Goal: Transaction & Acquisition: Purchase product/service

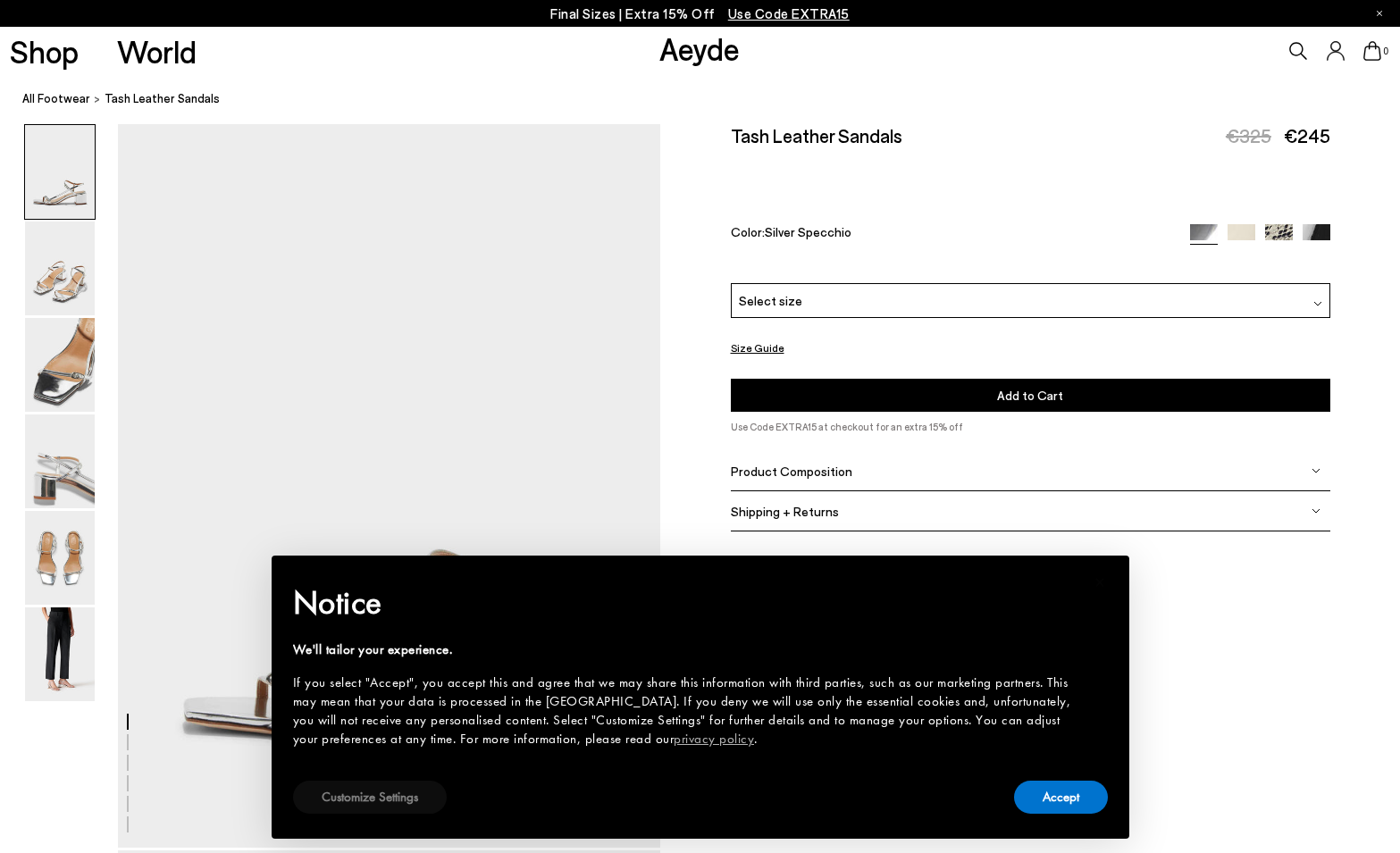
click at [403, 798] on button "Customize Settings" at bounding box center [370, 797] width 154 height 33
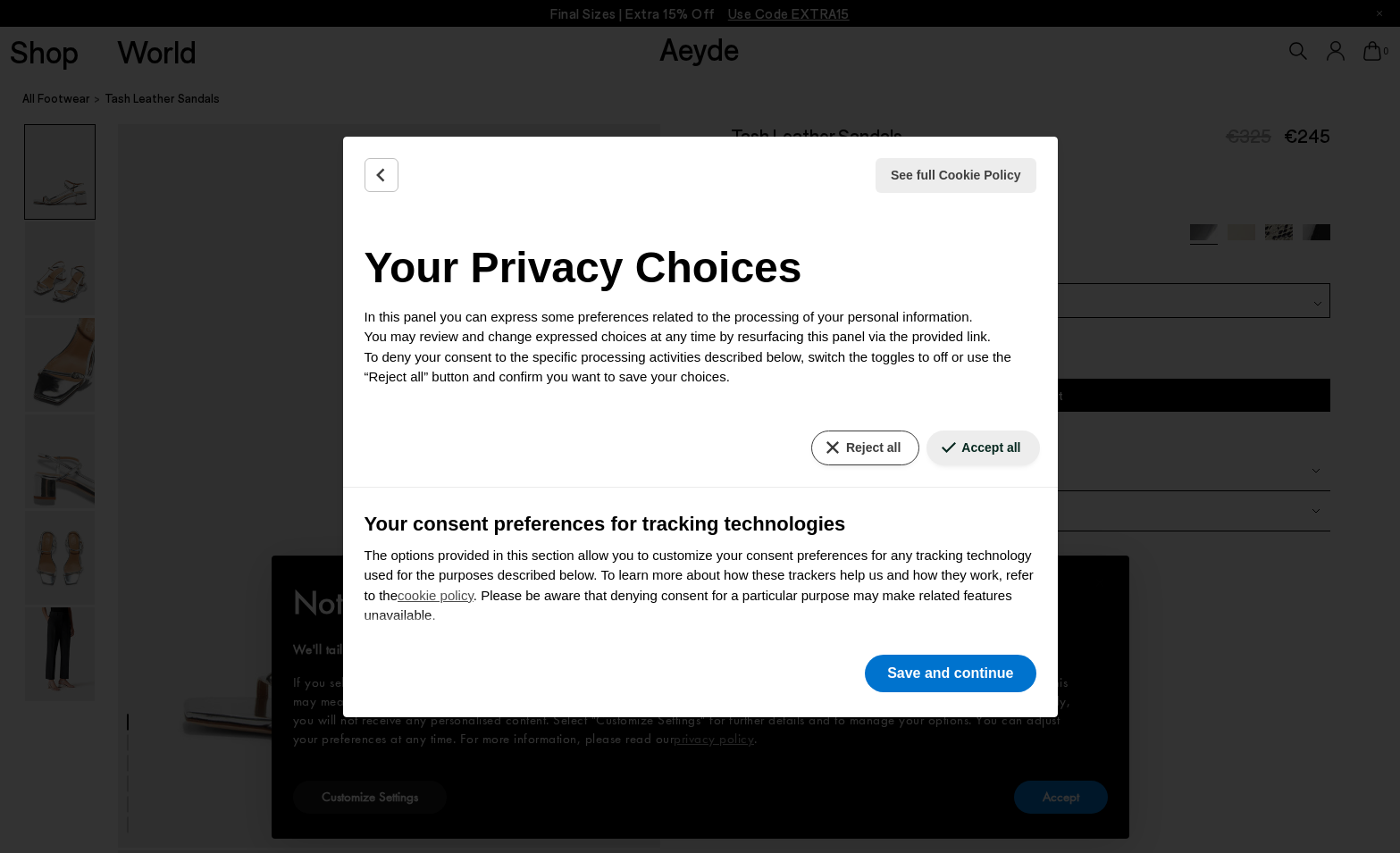
click at [883, 446] on button "Reject all" at bounding box center [864, 448] width 108 height 35
click at [935, 676] on button "Save and continue" at bounding box center [949, 673] width 171 height 38
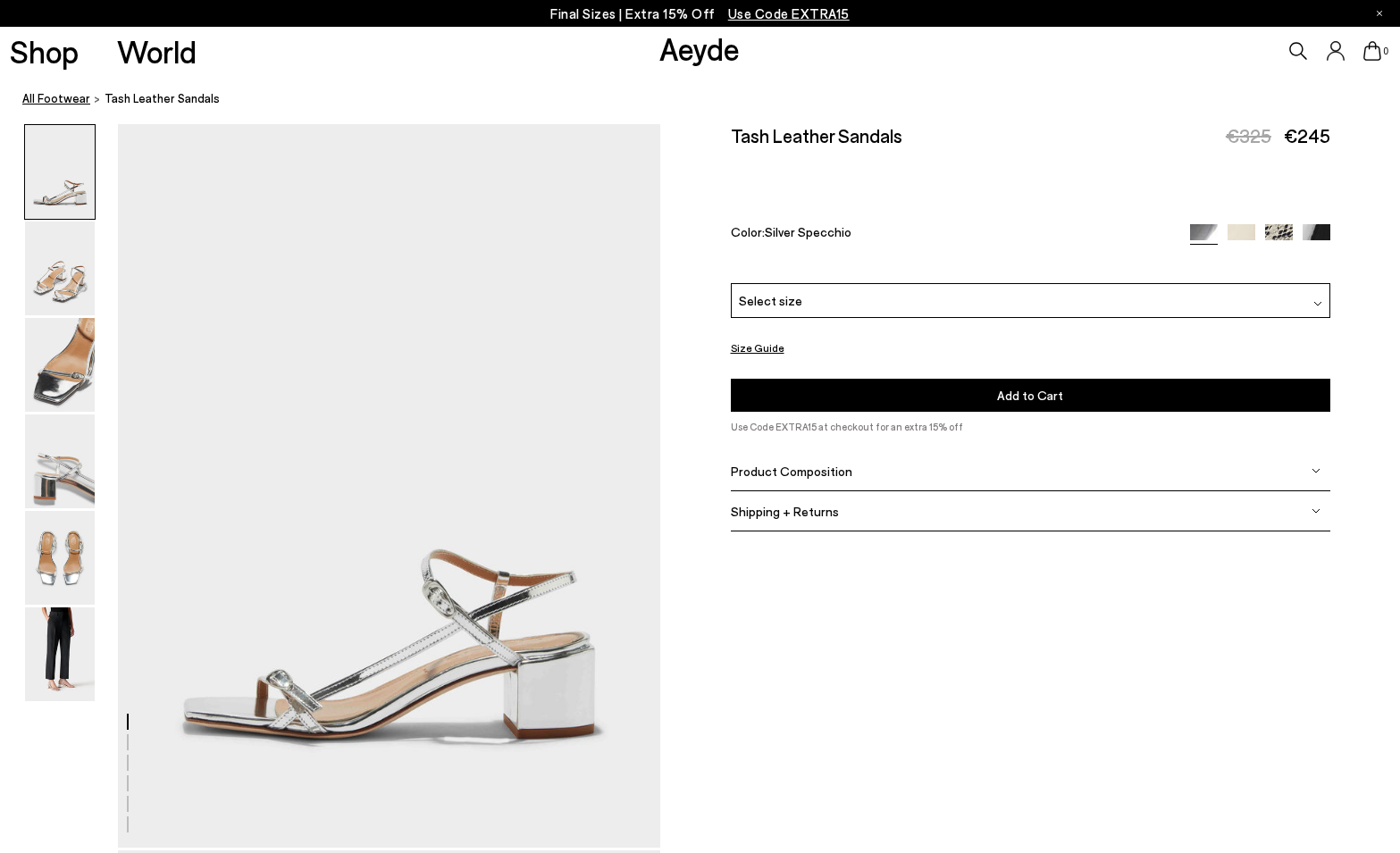
click at [62, 101] on link "All Footwear" at bounding box center [56, 99] width 68 height 18
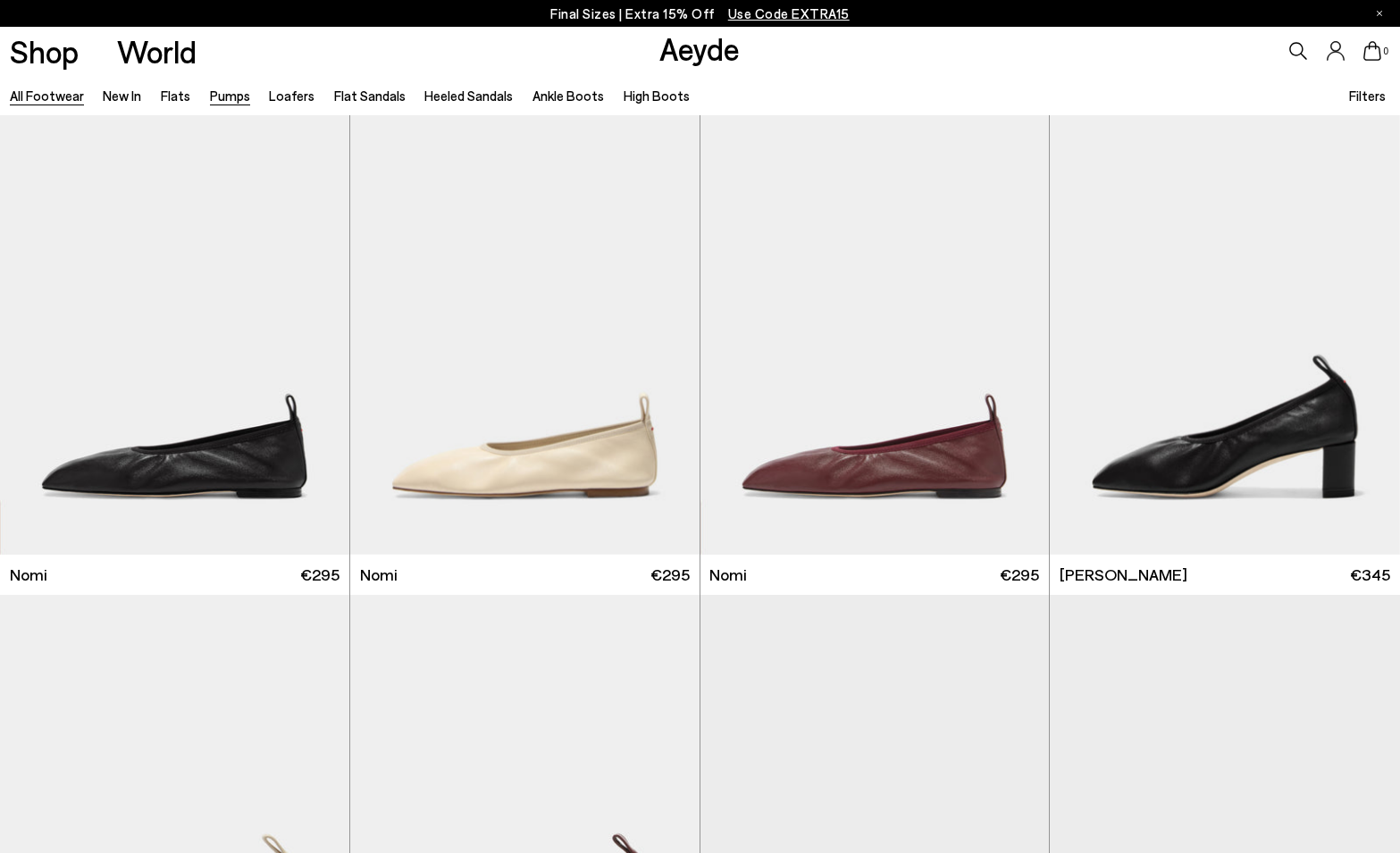
click at [243, 92] on link "Pumps" at bounding box center [231, 95] width 41 height 16
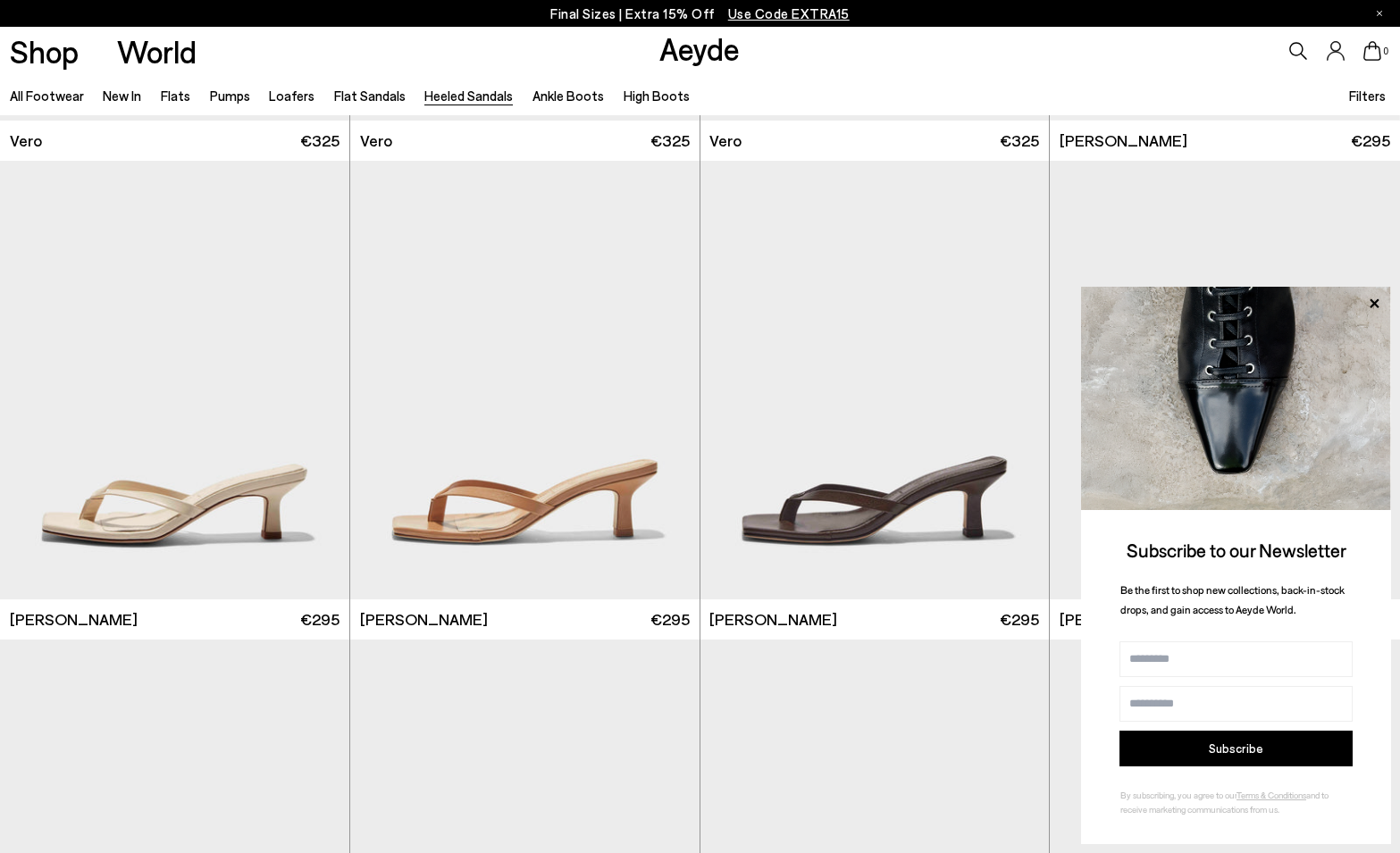
scroll to position [2212, 0]
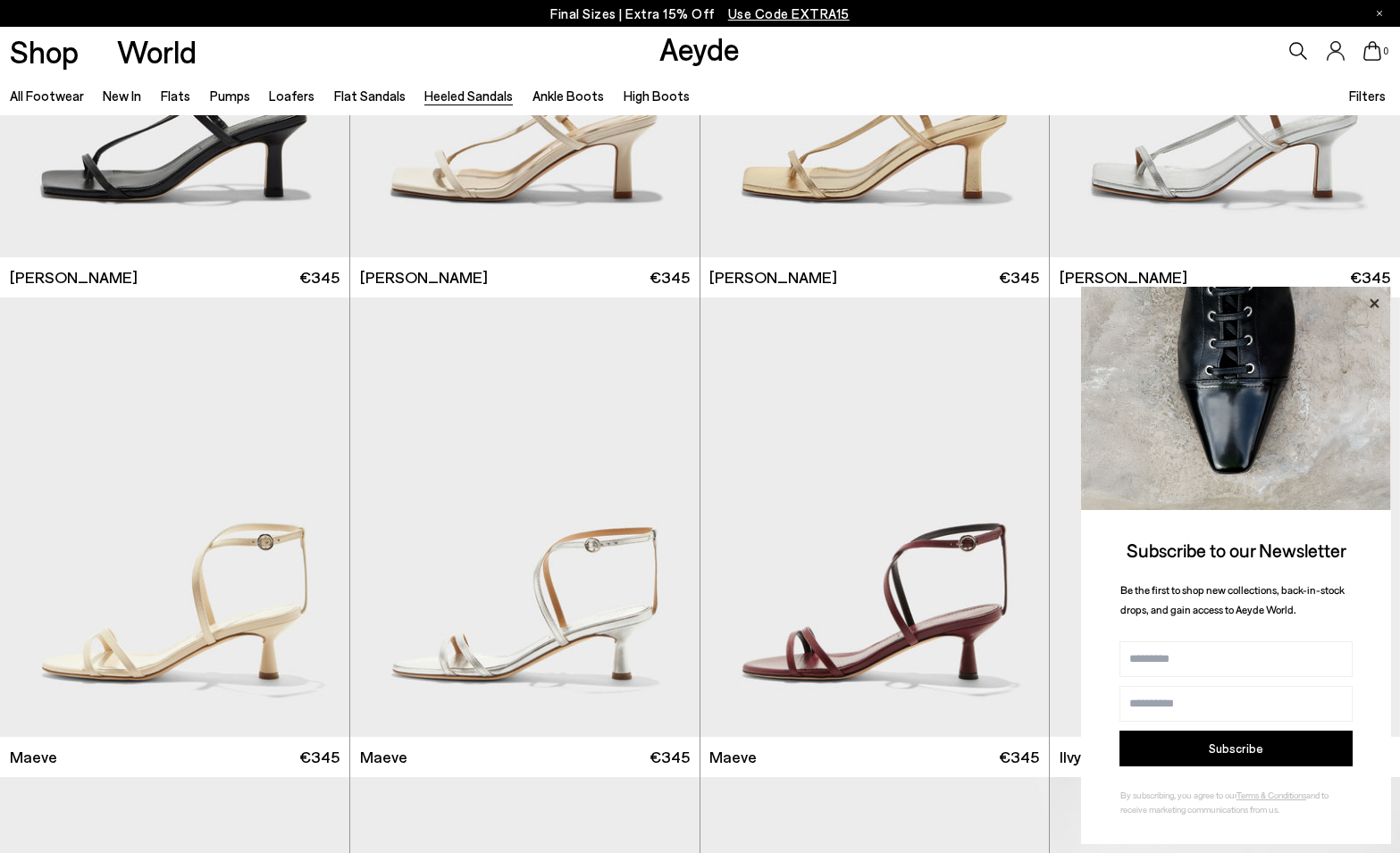
click at [1371, 303] on icon at bounding box center [1373, 303] width 23 height 23
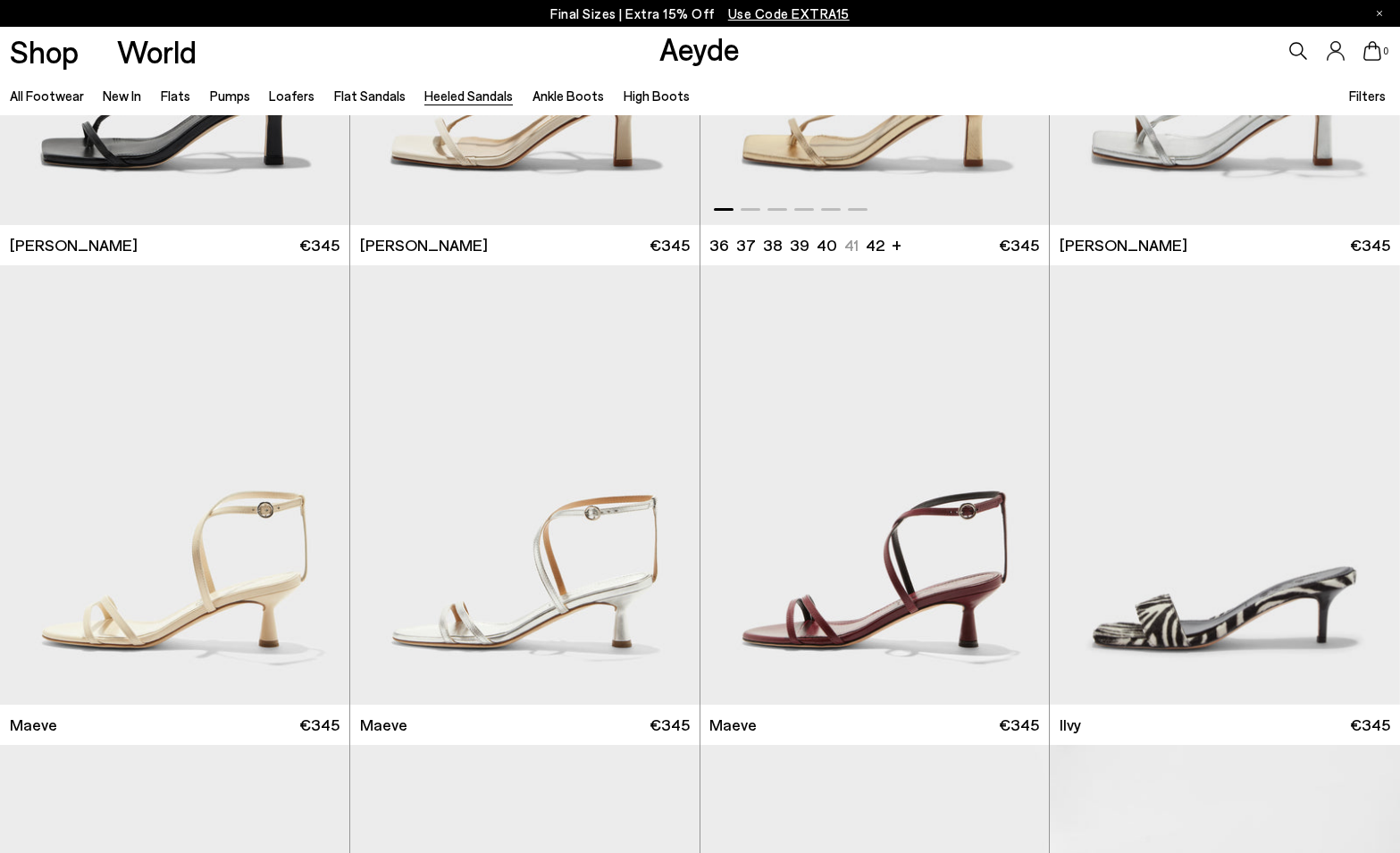
scroll to position [2409, 0]
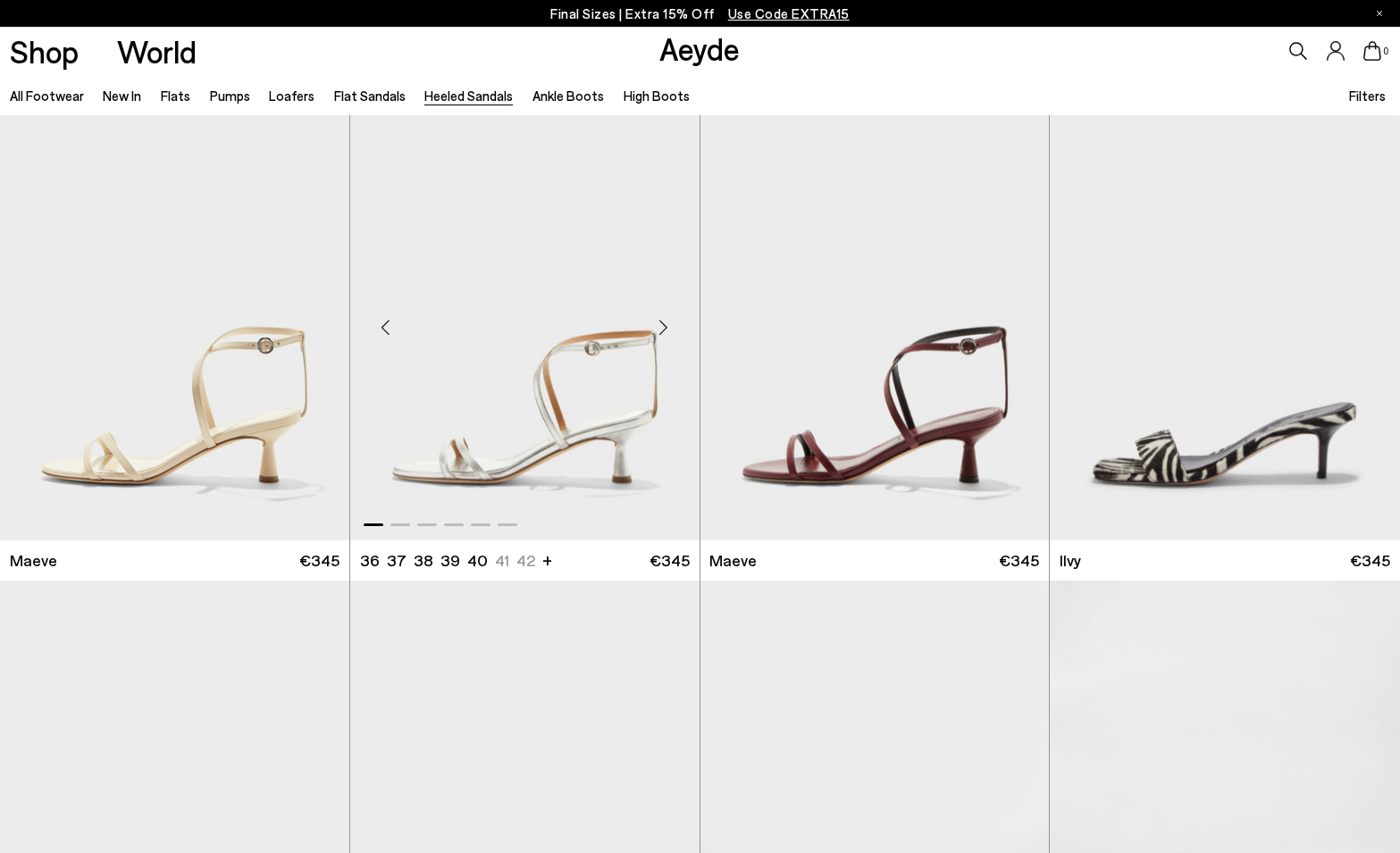
click at [625, 442] on img "1 / 6" at bounding box center [525, 320] width 350 height 439
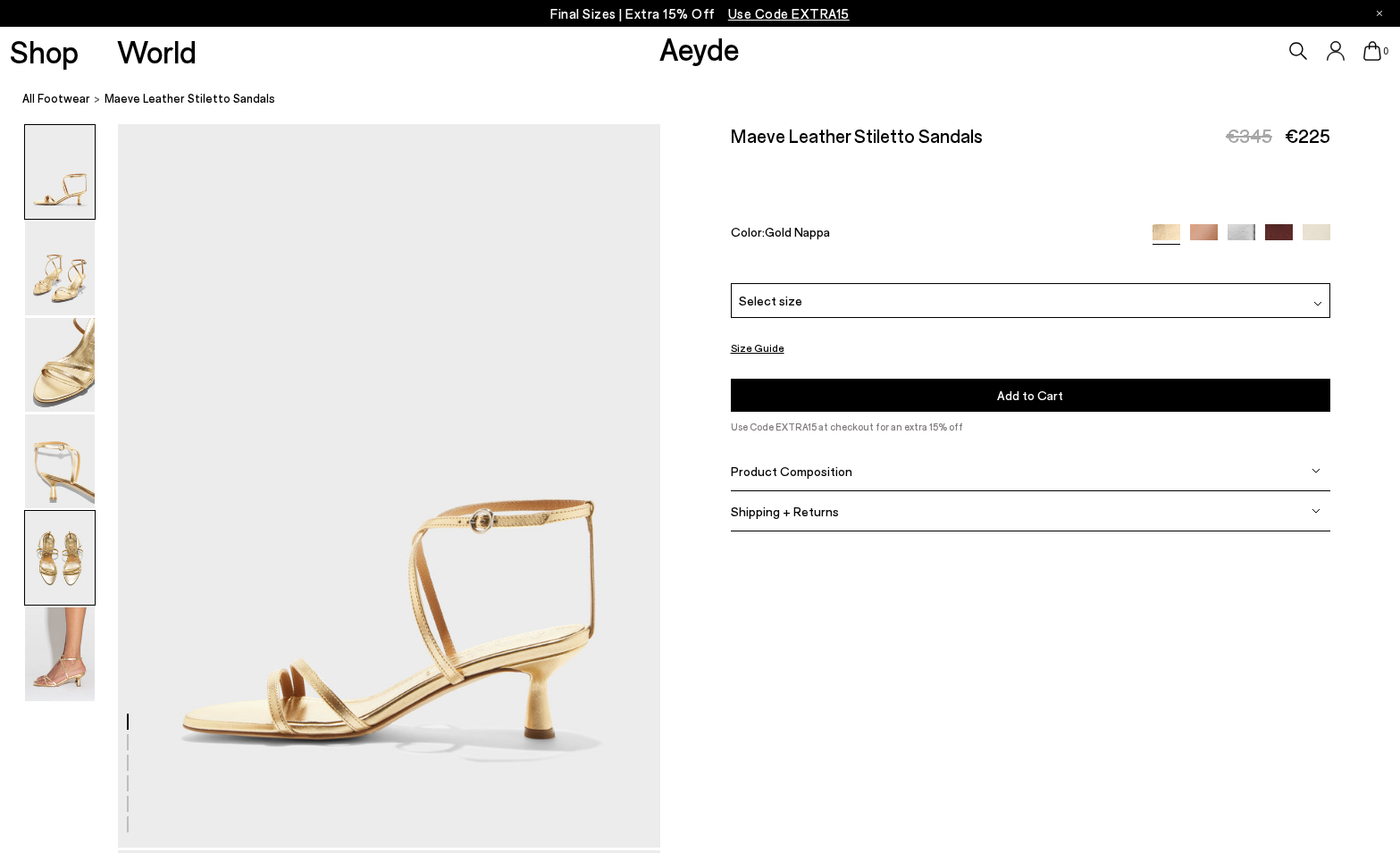
click at [64, 562] on img at bounding box center [60, 558] width 70 height 94
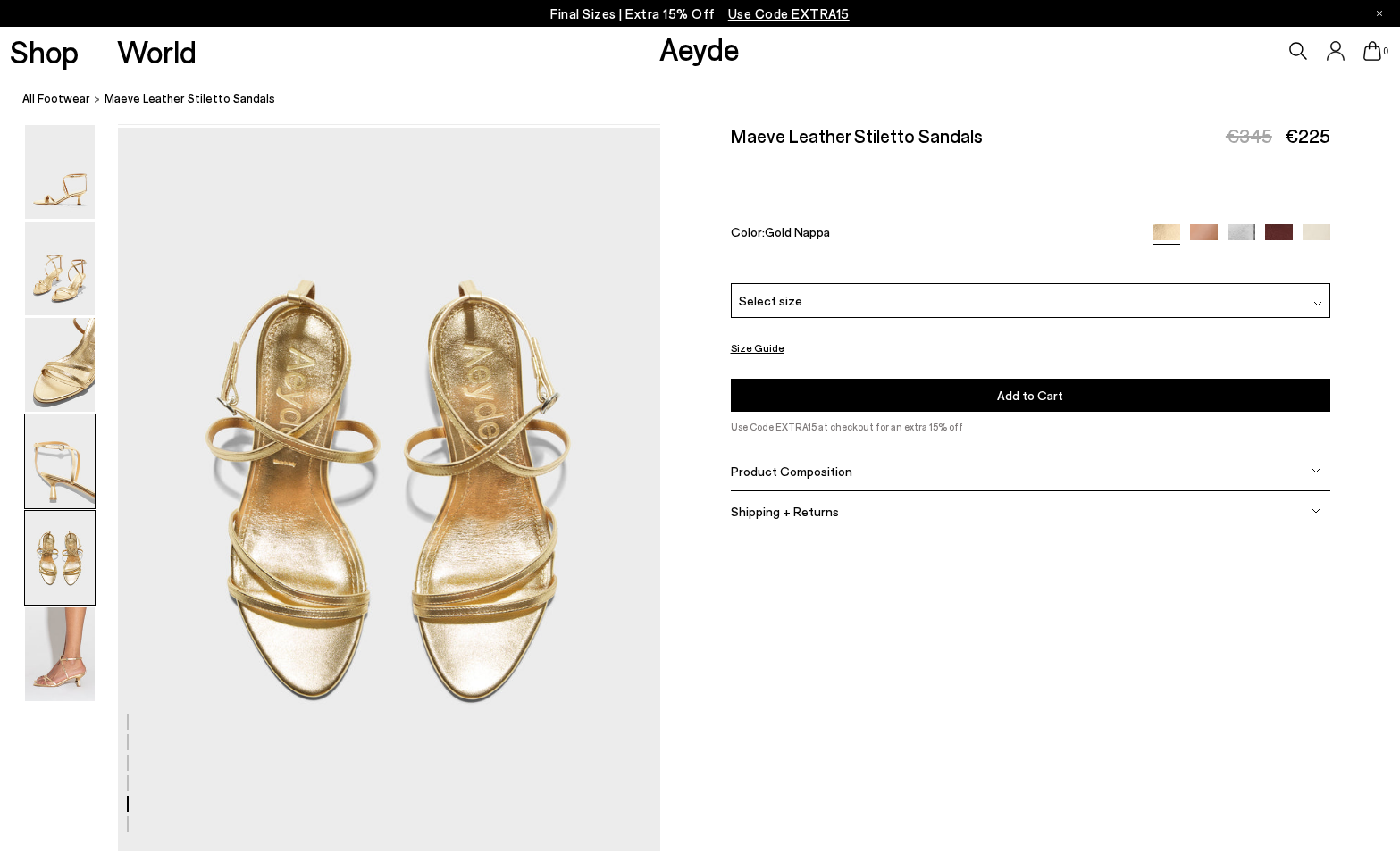
scroll to position [2904, 0]
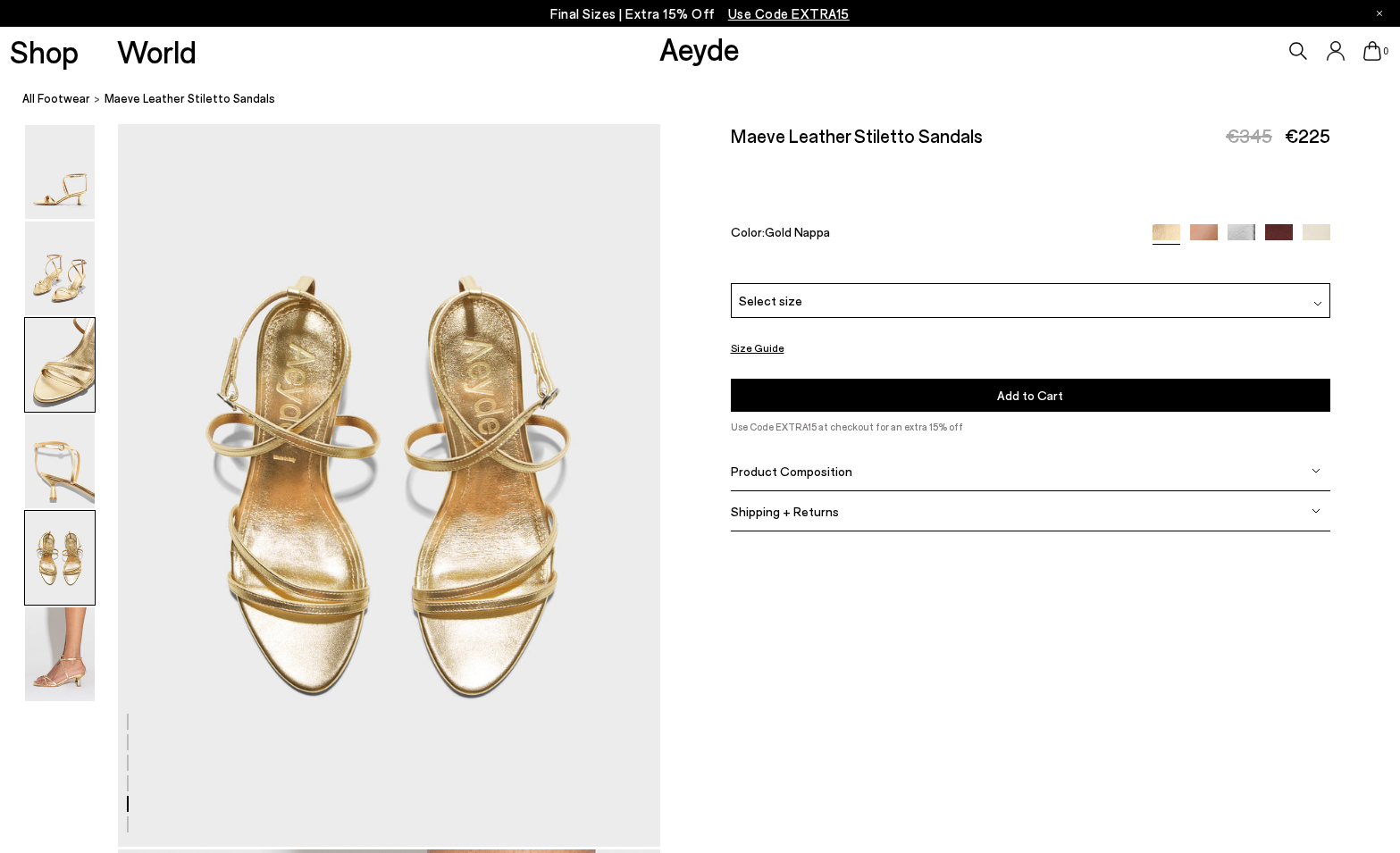
click at [71, 390] on img at bounding box center [60, 365] width 70 height 94
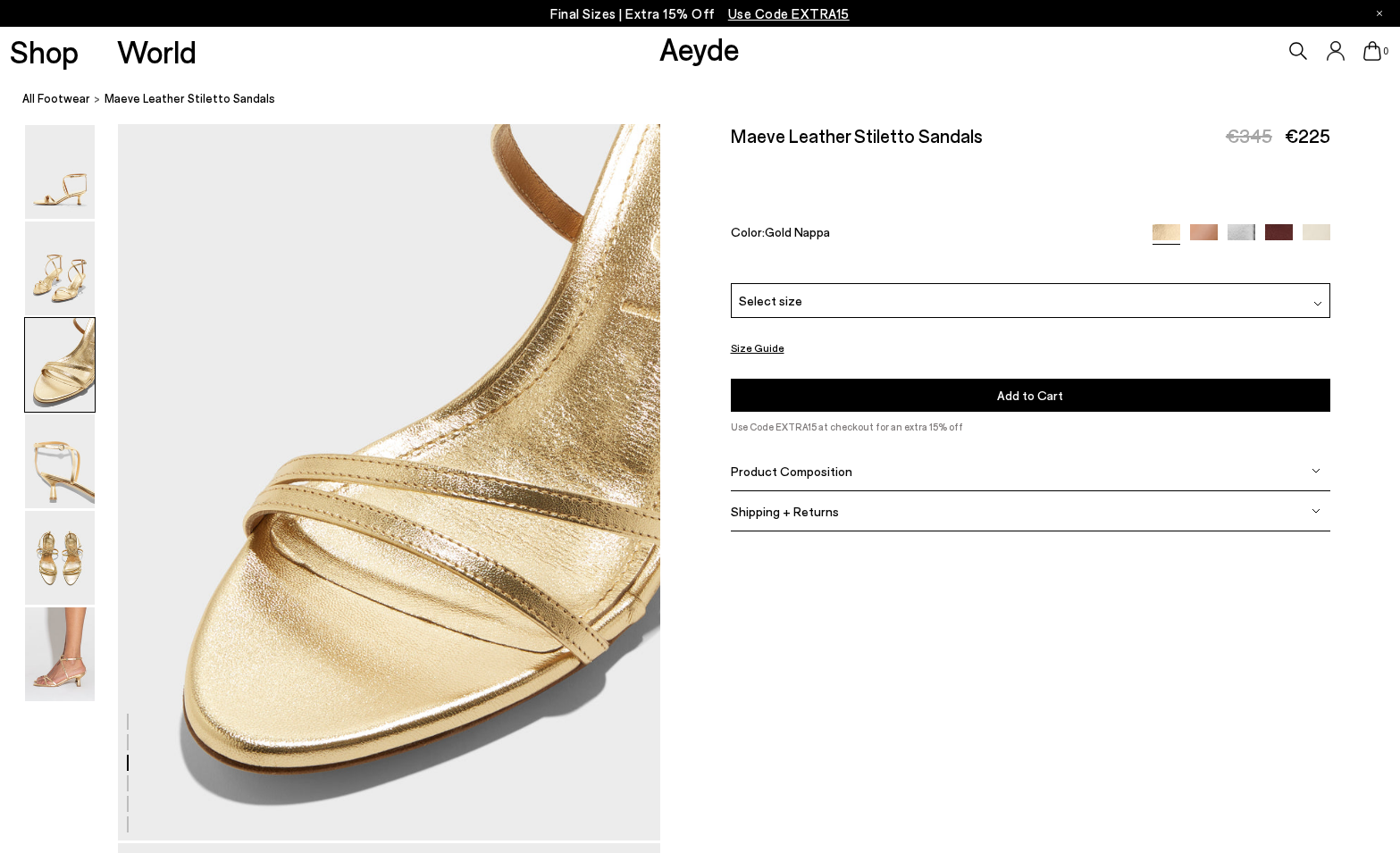
scroll to position [1452, 0]
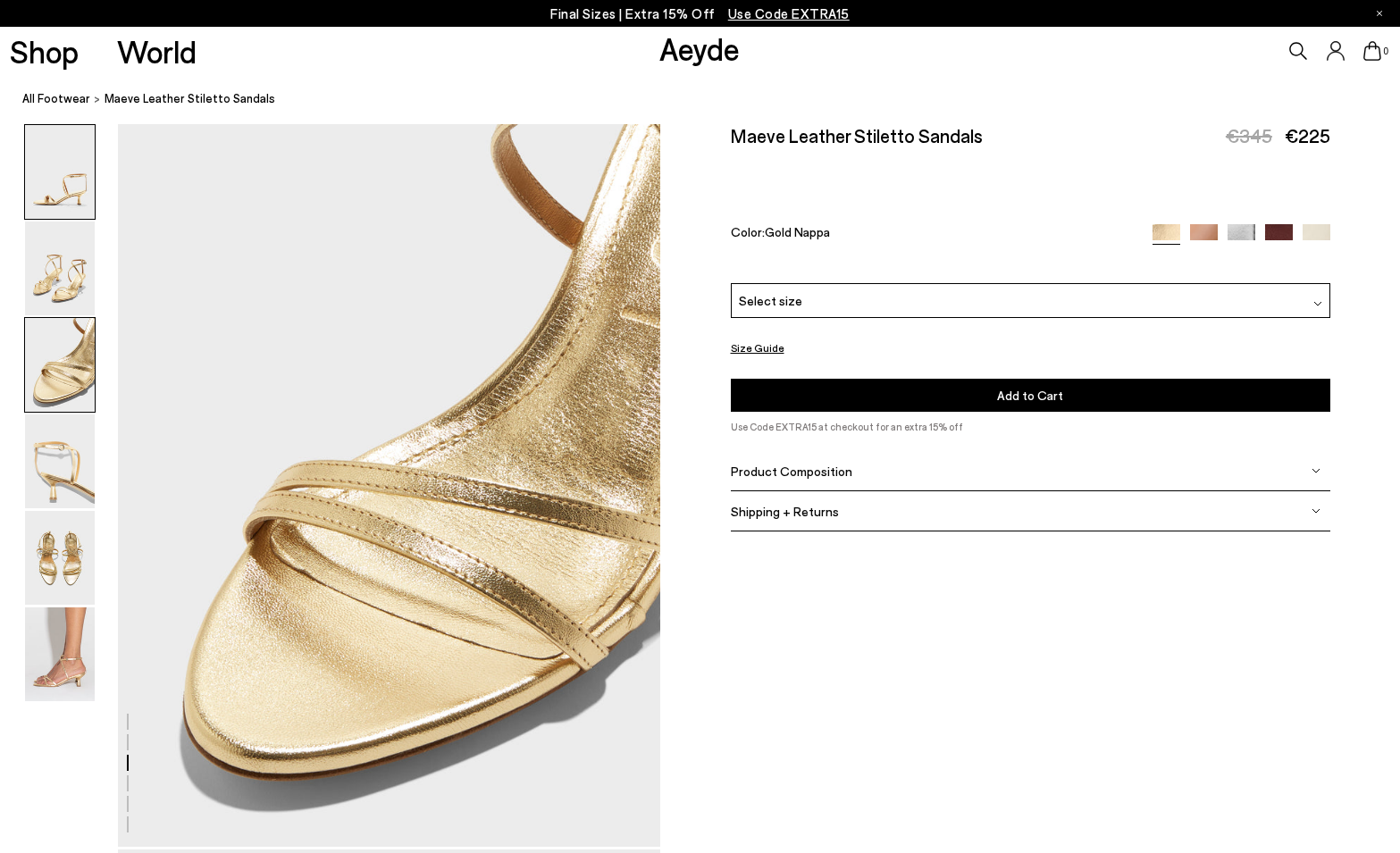
click at [71, 210] on img at bounding box center [60, 172] width 70 height 94
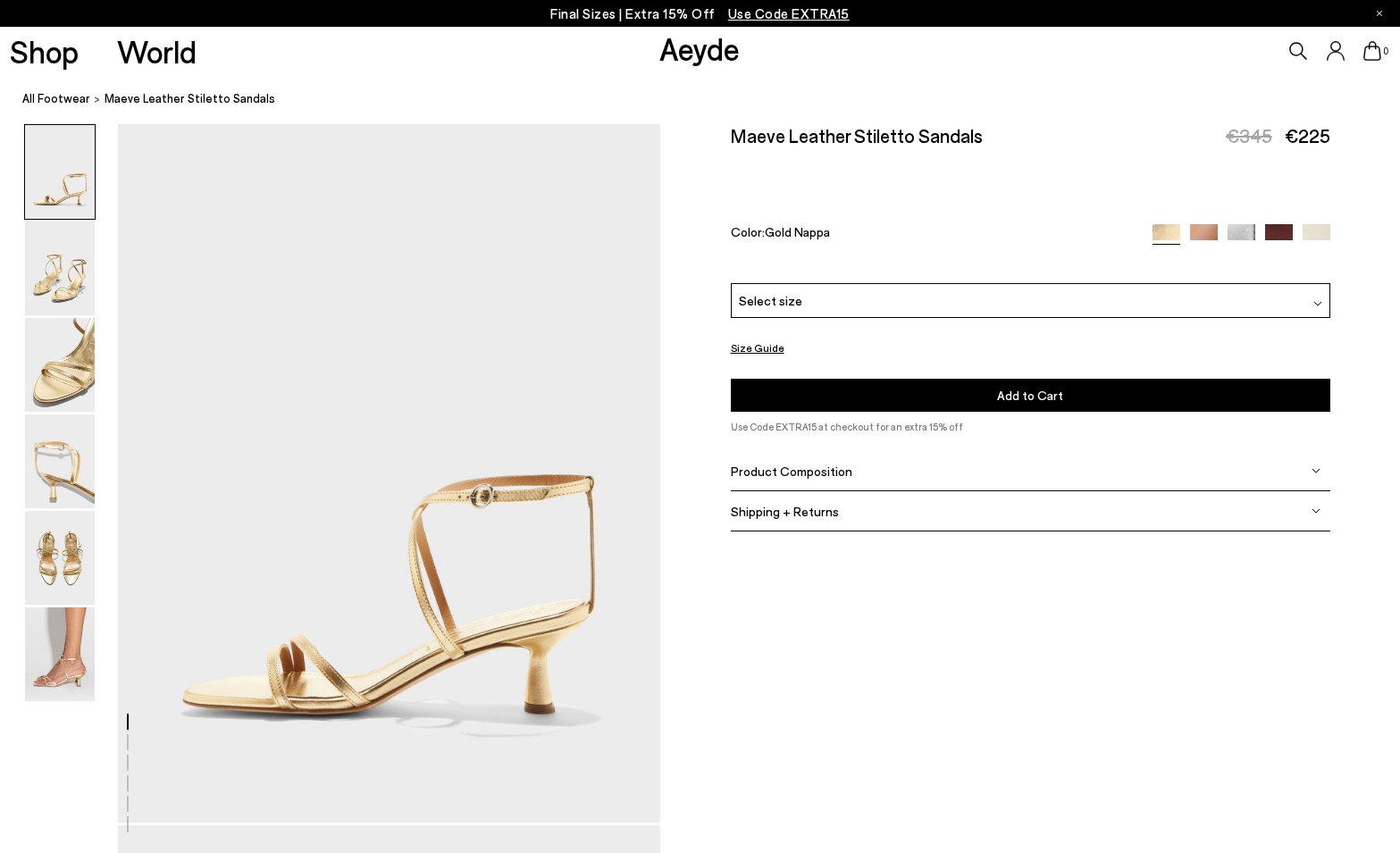
scroll to position [0, 0]
